Goal: Register for event/course

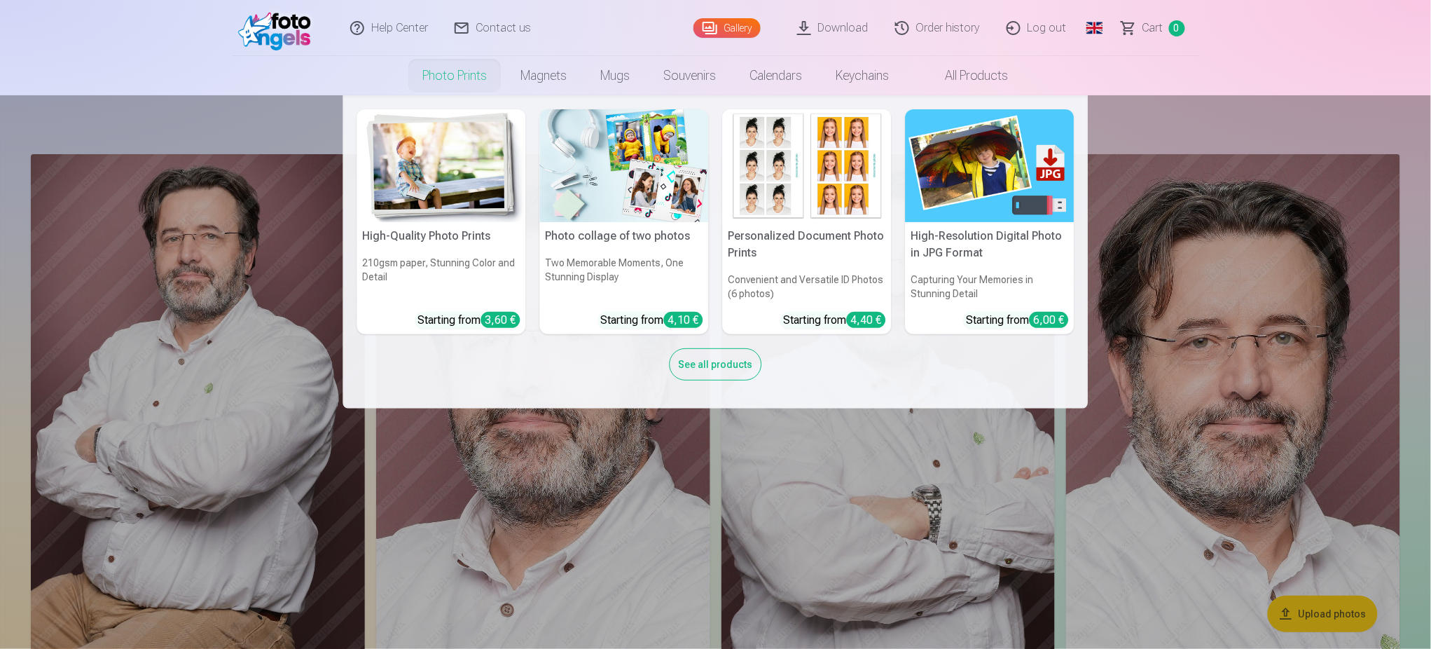
click at [810, 176] on img at bounding box center [807, 165] width 169 height 113
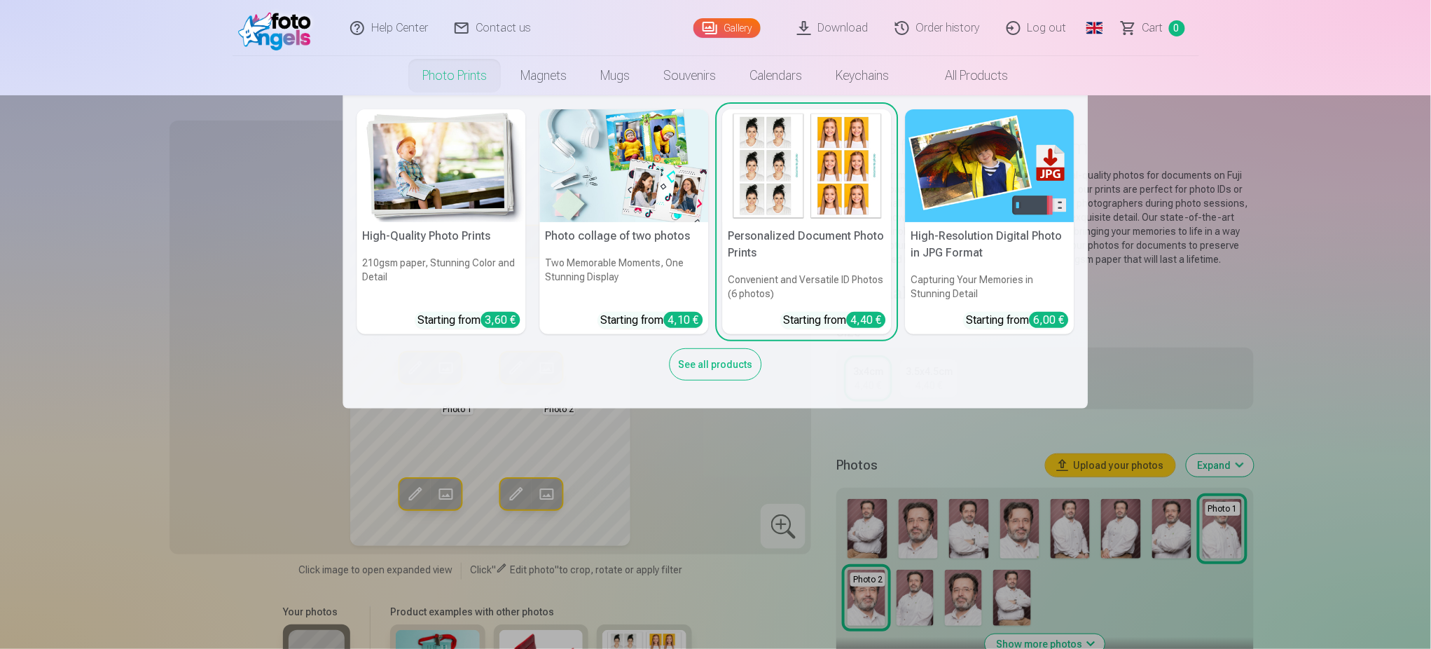
click at [625, 202] on img at bounding box center [624, 165] width 169 height 113
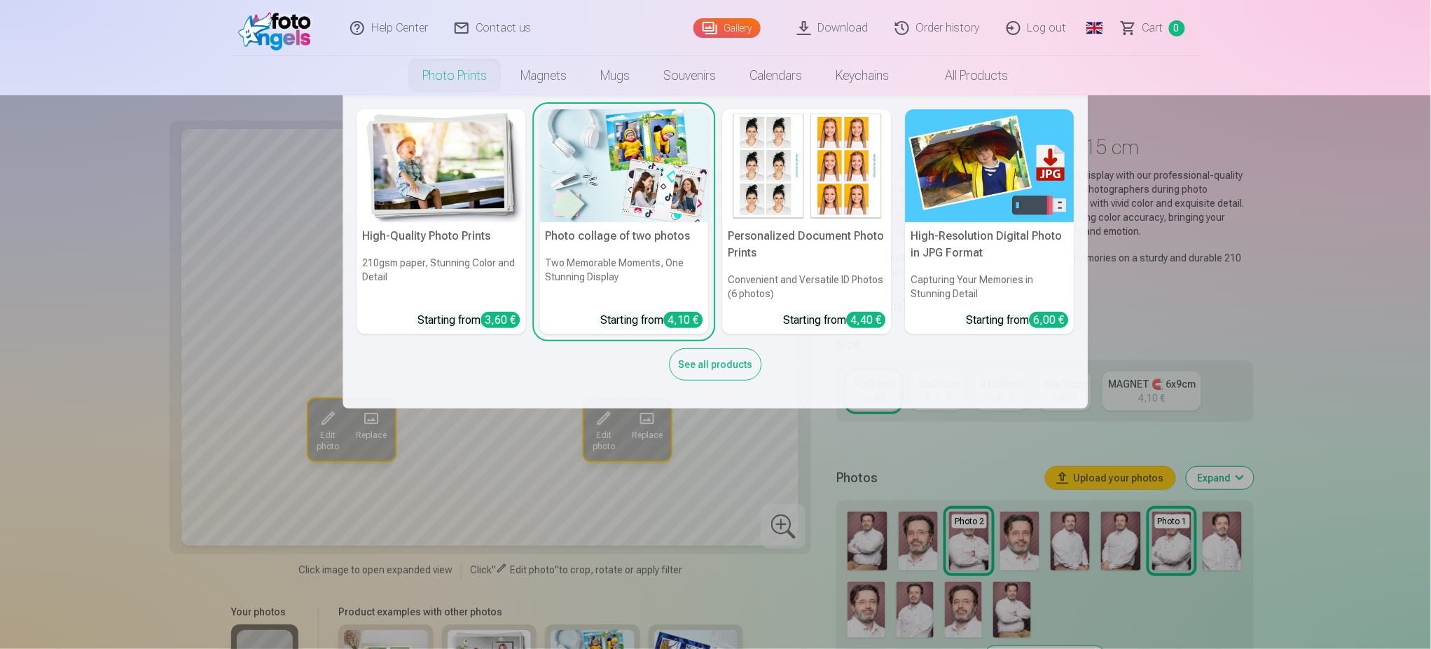
click at [965, 195] on img at bounding box center [990, 165] width 169 height 113
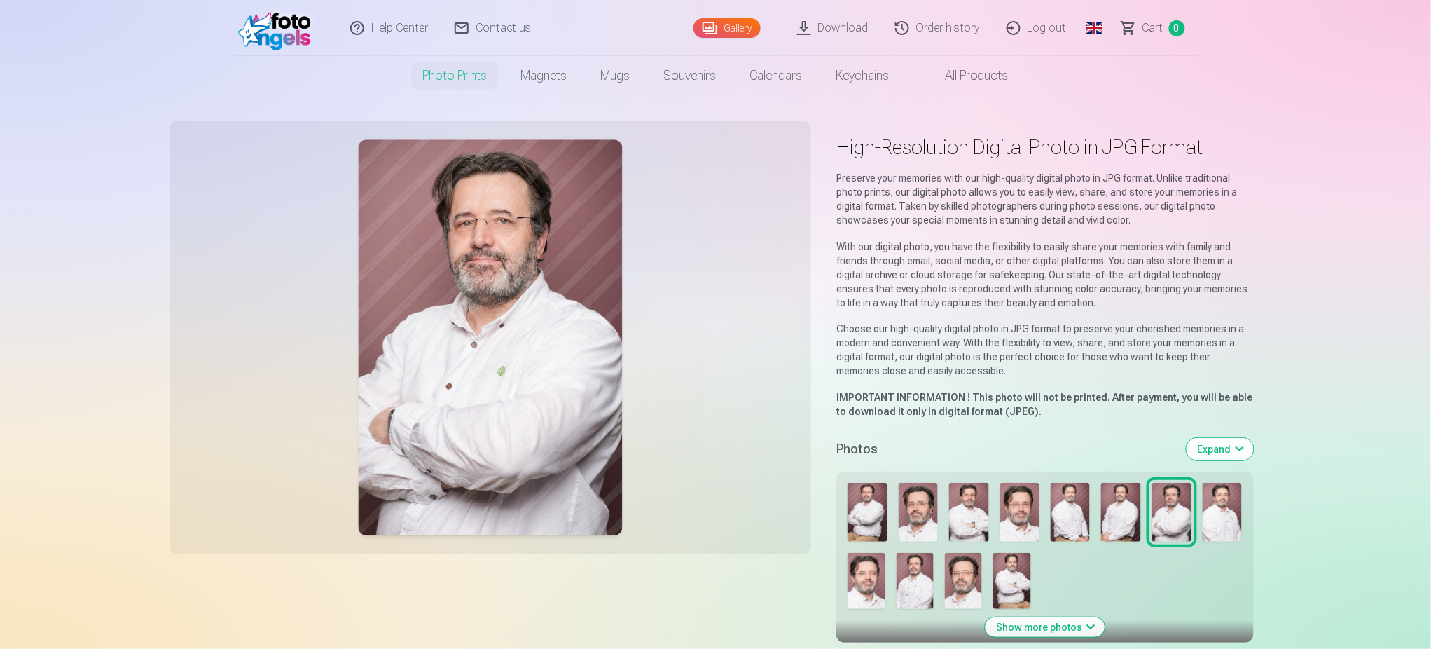
click at [730, 24] on link "Gallery" at bounding box center [727, 28] width 67 height 20
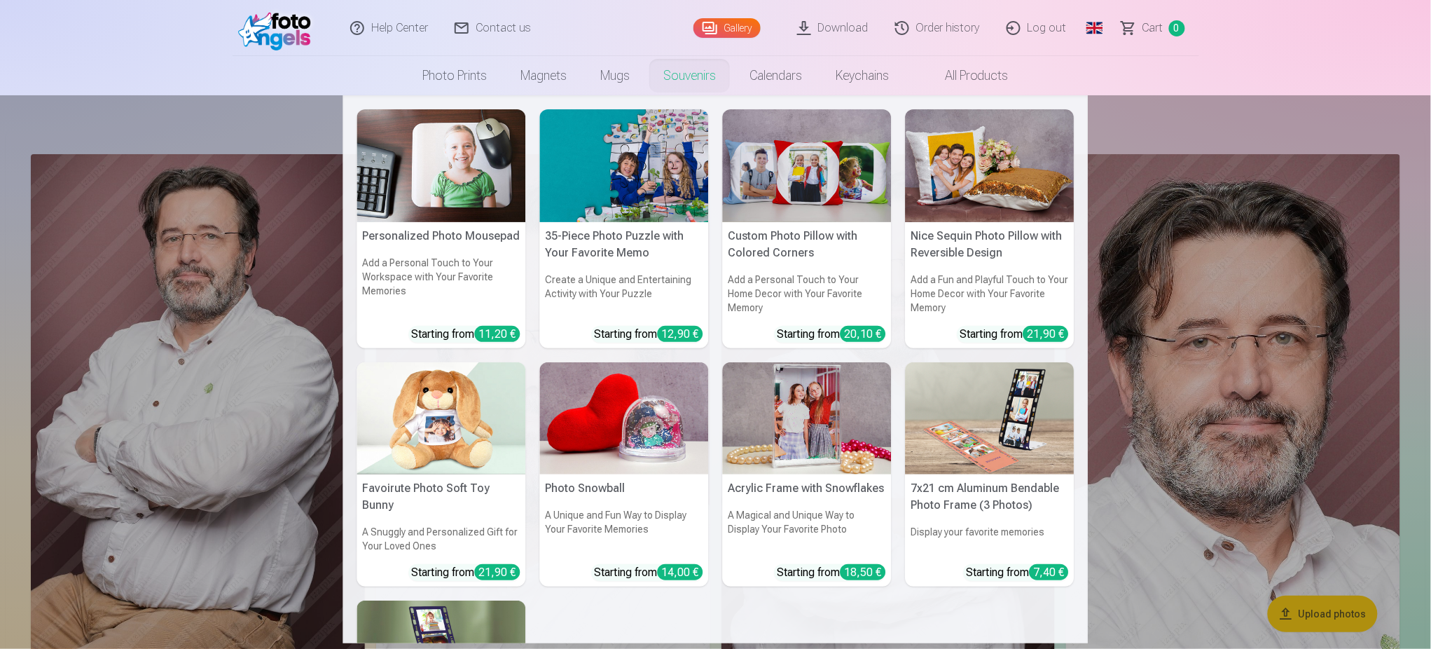
click at [682, 76] on link "Souvenirs" at bounding box center [690, 75] width 86 height 39
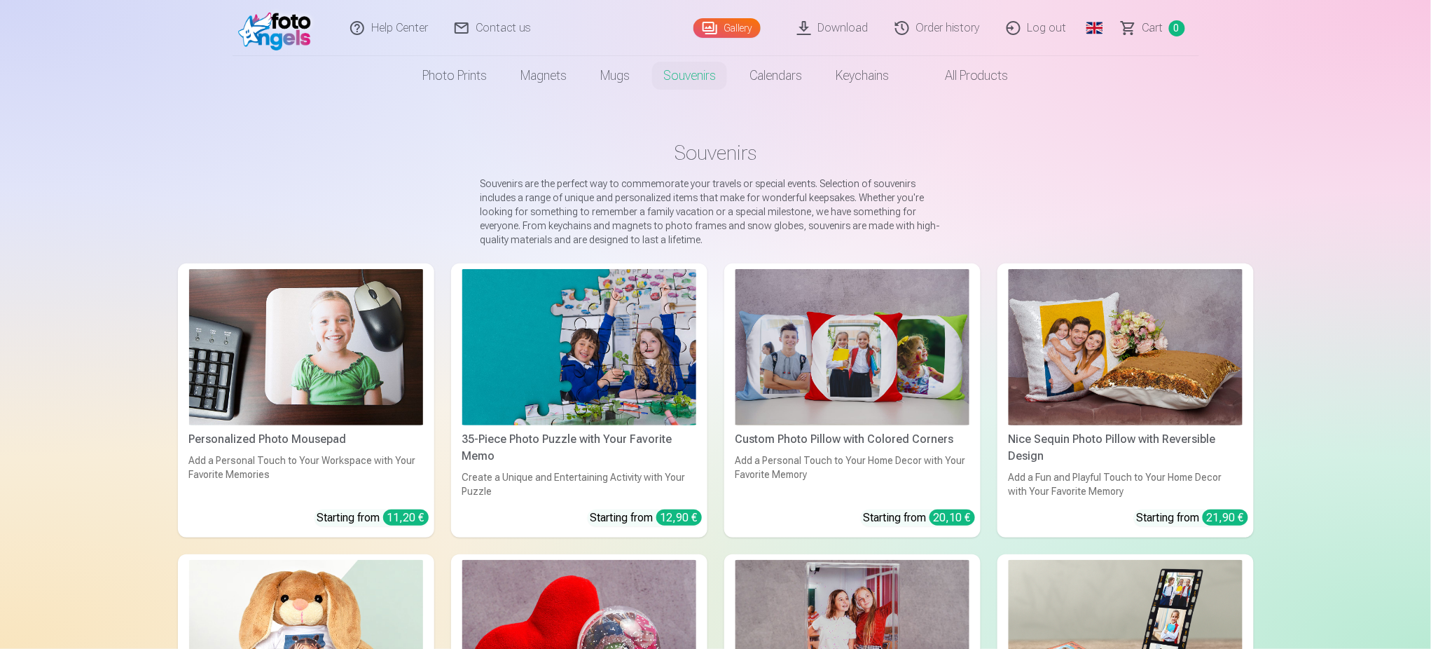
click at [286, 393] on img at bounding box center [306, 347] width 234 height 156
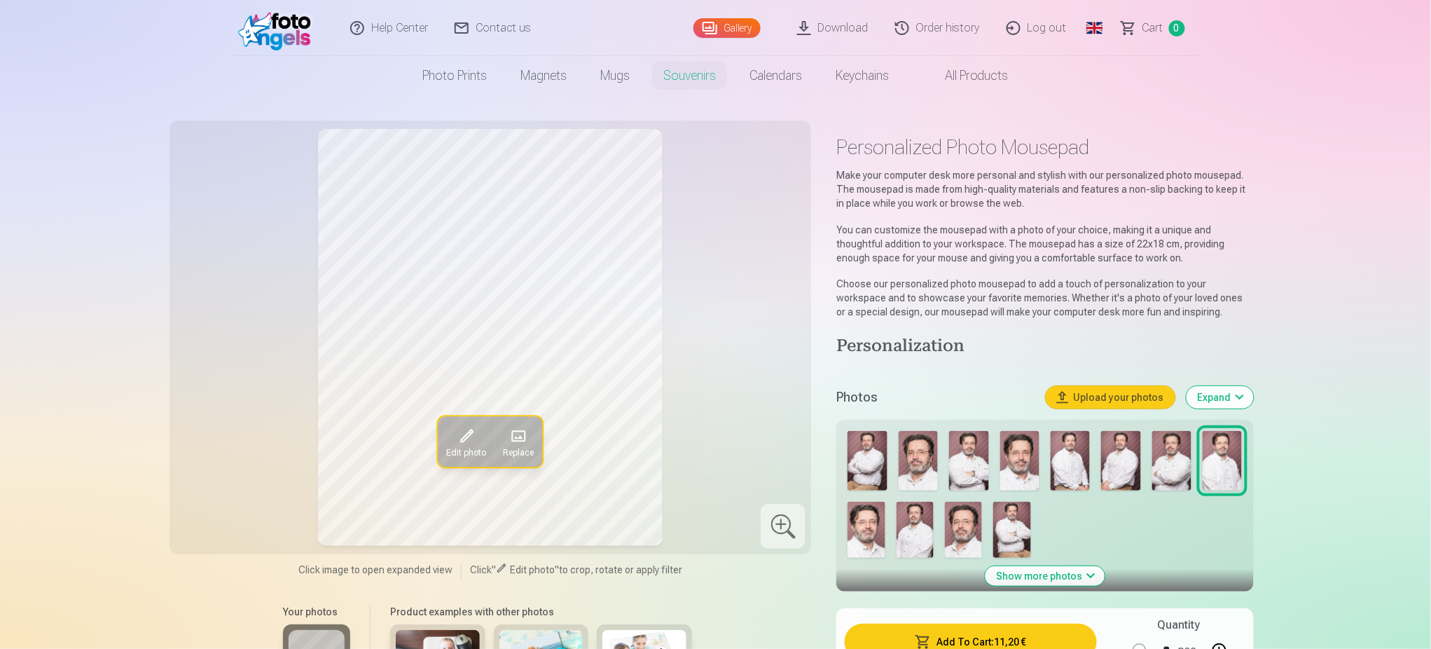
click at [925, 27] on link "Order history" at bounding box center [938, 28] width 111 height 56
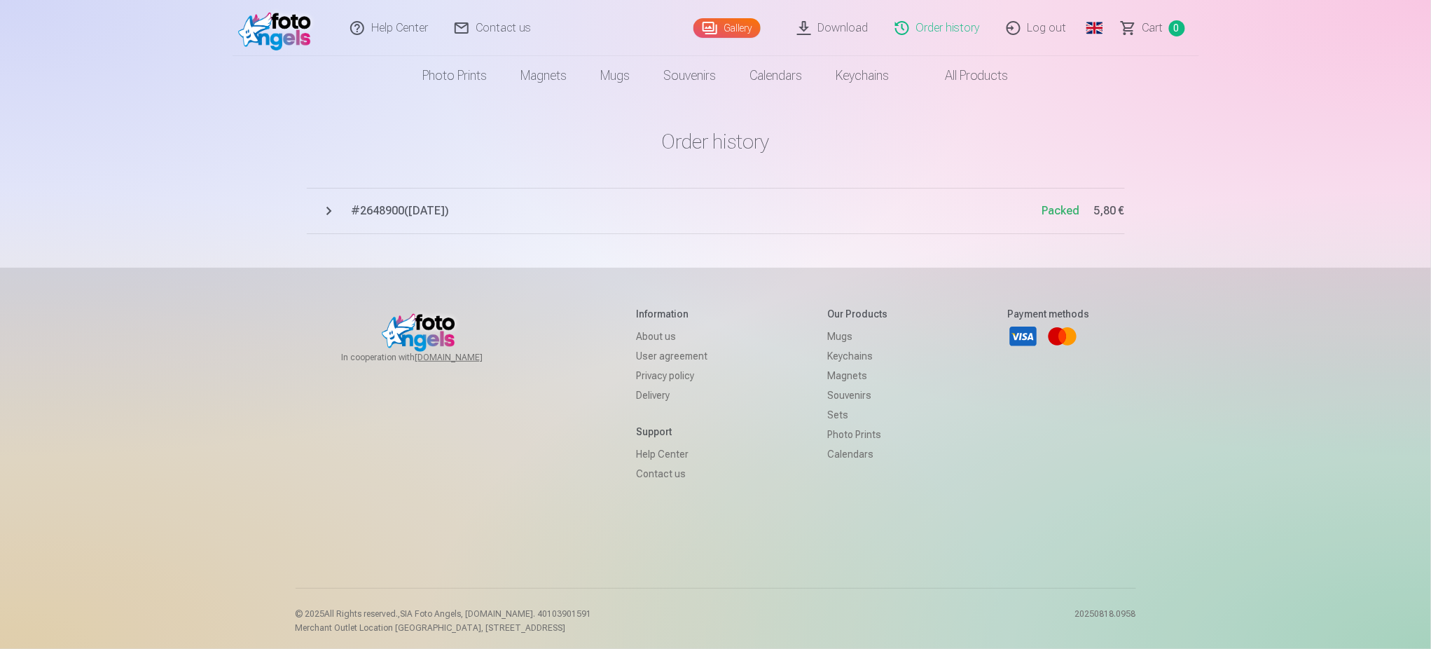
click at [389, 210] on span "# 2648900 ( [DATE] )" at bounding box center [697, 210] width 691 height 17
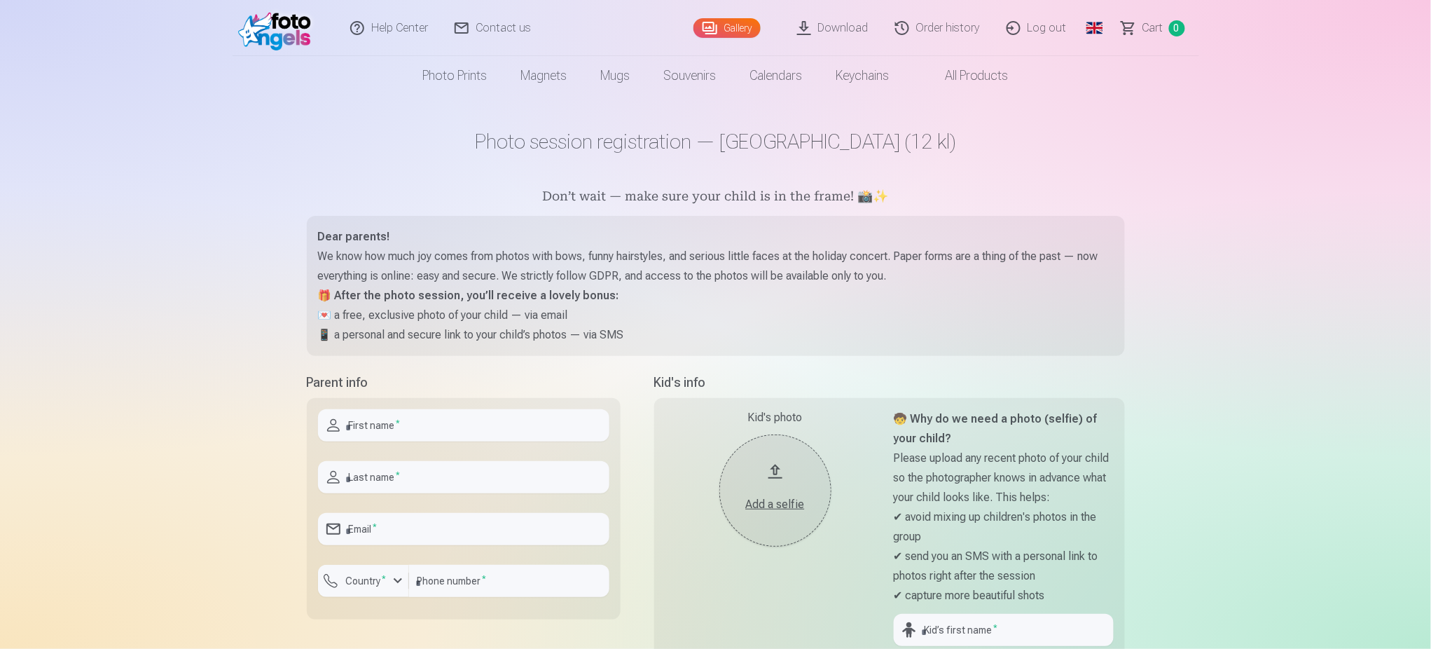
click at [1098, 23] on link "Global" at bounding box center [1095, 28] width 28 height 56
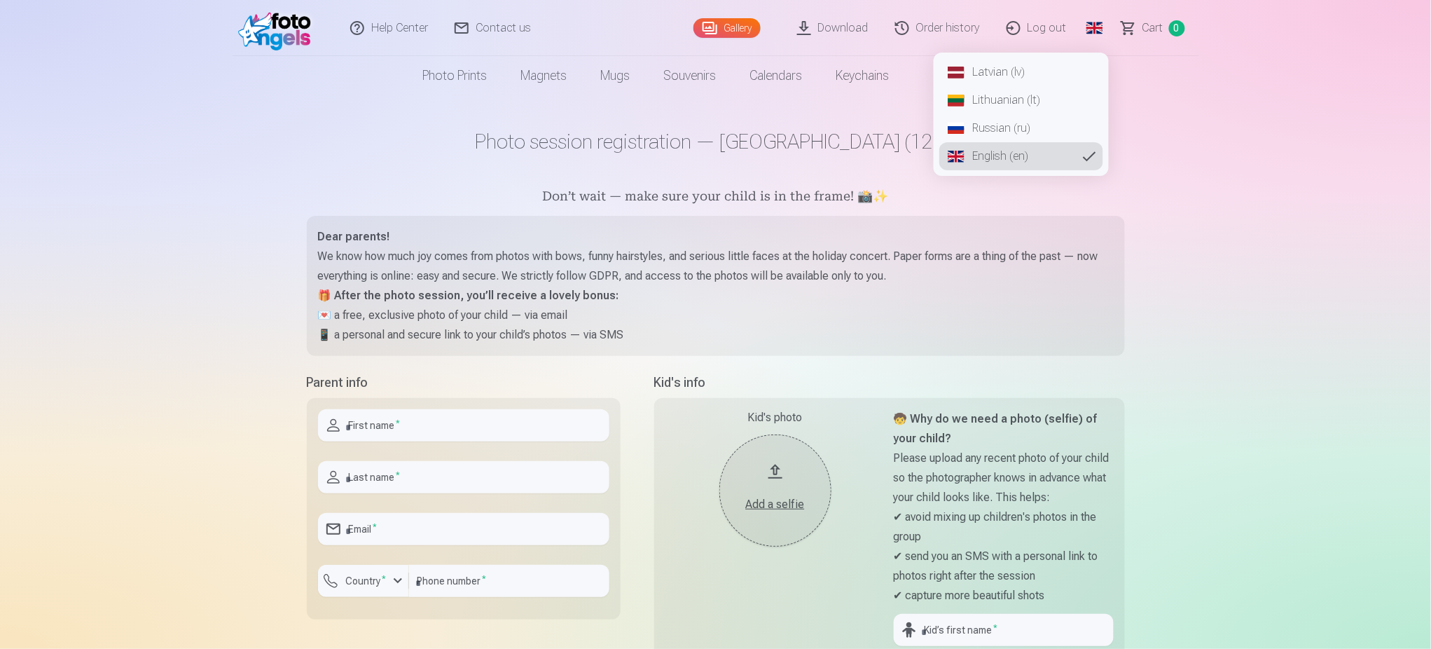
click at [985, 71] on link "Latvian (lv)" at bounding box center [1021, 72] width 164 height 28
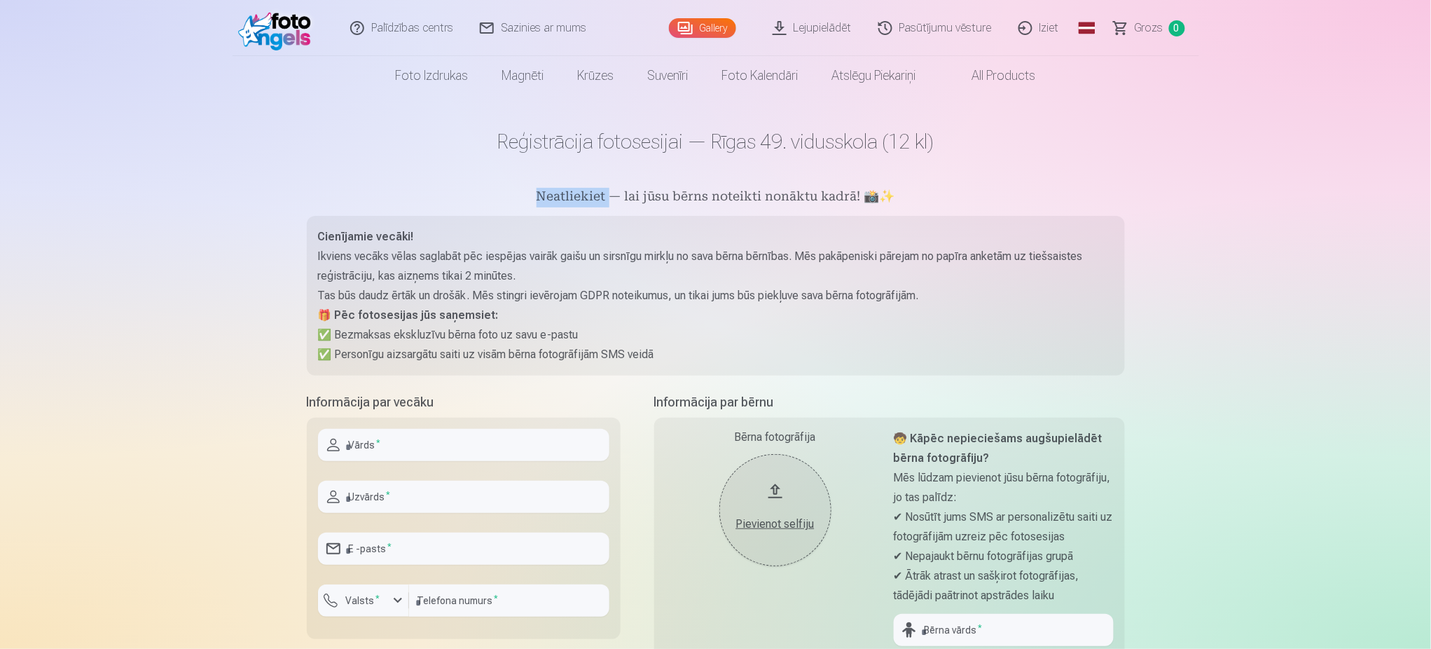
drag, startPoint x: 539, startPoint y: 192, endPoint x: 607, endPoint y: 195, distance: 68.0
click at [607, 195] on h5 "Neatliekiet — lai jūsu bērns noteikti nonāktu kadrā! 📸✨" at bounding box center [716, 198] width 818 height 20
copy h5 "Neatliekiet"
click at [995, 160] on main "Reģistrācija fotosesijai — Rīgas 49. vidusskola (12 kl) Neatliekiet — lai jūsu …" at bounding box center [716, 510] width 818 height 831
drag, startPoint x: 888, startPoint y: 196, endPoint x: 861, endPoint y: 196, distance: 27.3
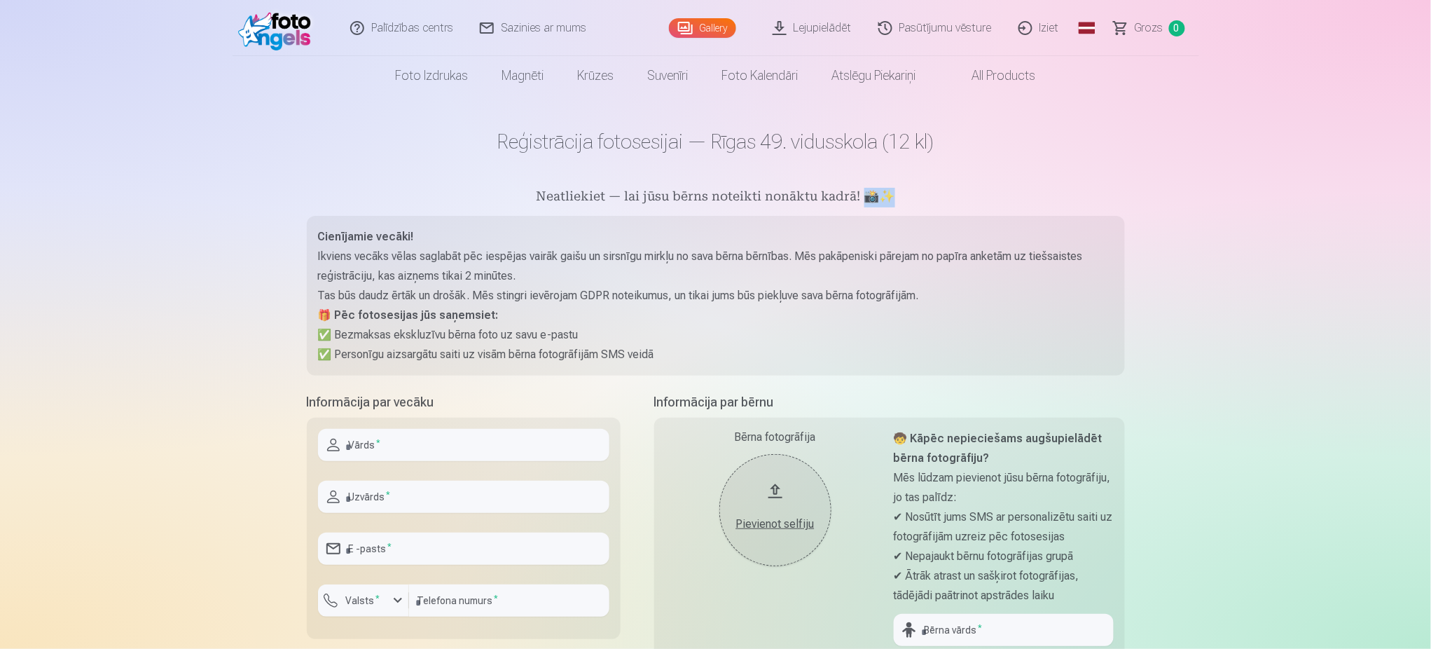
click at [861, 196] on h5 "Neatliekiet — lai jūsu bērns noteikti nonāktu kadrā! 📸✨" at bounding box center [716, 198] width 818 height 20
click at [961, 162] on main "Reģistrācija fotosesijai — Rīgas 49. vidusskola (12 kl) Neatliekiet — lai jūsu …" at bounding box center [716, 510] width 818 height 831
